Goal: Download file/media

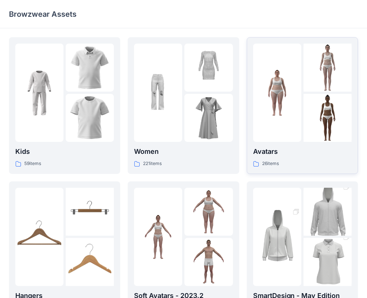
click at [282, 113] on img at bounding box center [277, 93] width 48 height 48
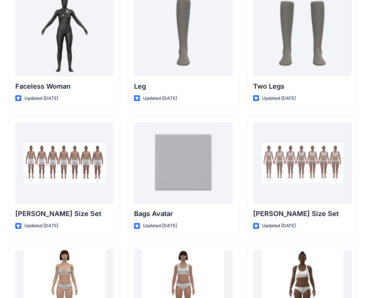
scroll to position [725, 0]
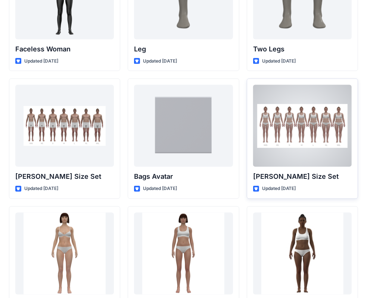
click at [296, 151] on div at bounding box center [302, 126] width 98 height 82
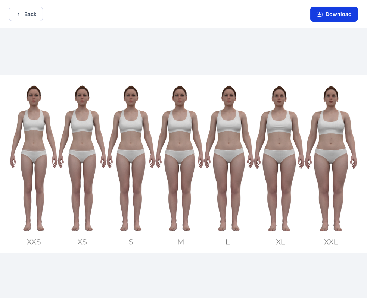
click at [351, 16] on button "Download" at bounding box center [334, 14] width 48 height 15
